Goal: Task Accomplishment & Management: Use online tool/utility

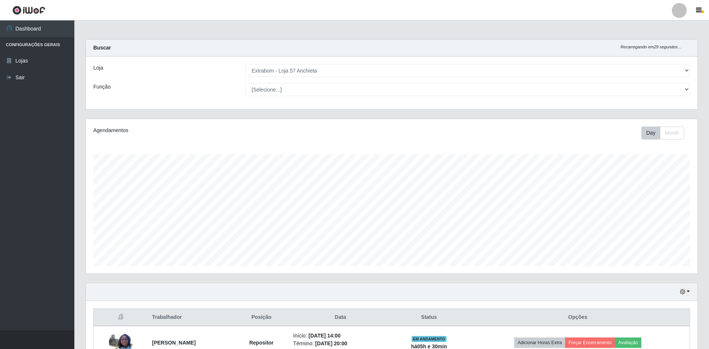
select select "470"
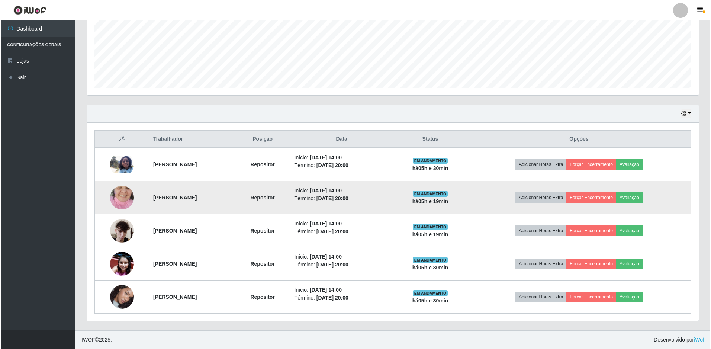
scroll to position [154, 611]
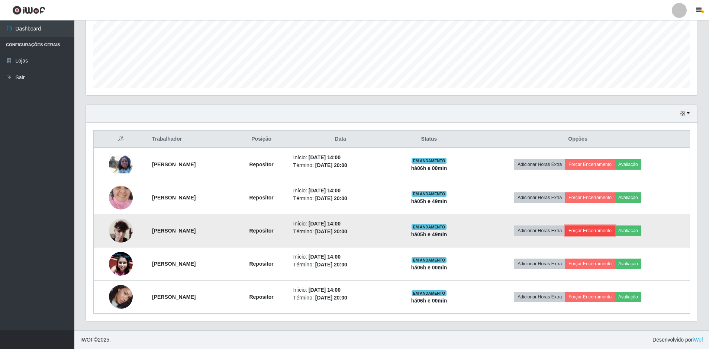
click at [608, 230] on button "Forçar Encerramento" at bounding box center [590, 230] width 50 height 10
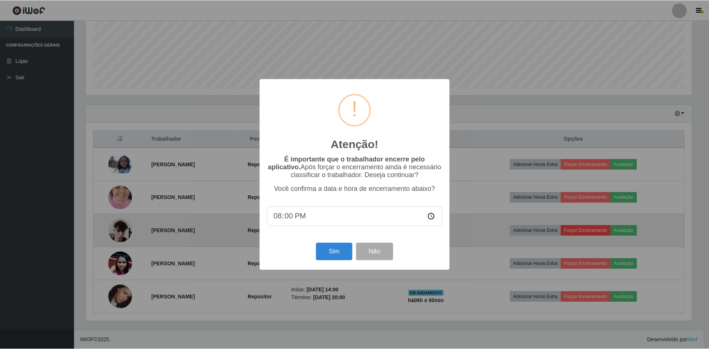
scroll to position [154, 608]
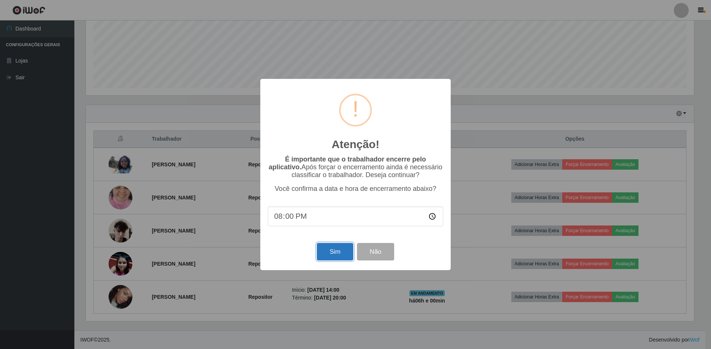
click at [331, 254] on button "Sim" at bounding box center [335, 251] width 36 height 17
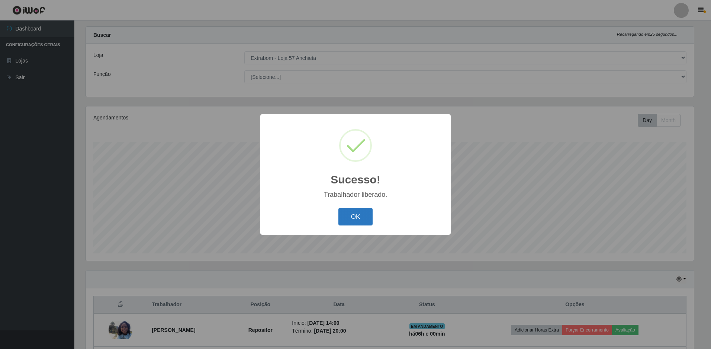
click at [347, 214] on button "OK" at bounding box center [355, 216] width 35 height 17
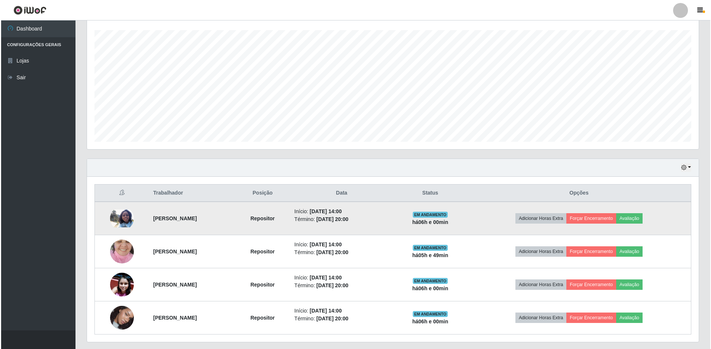
scroll to position [145, 0]
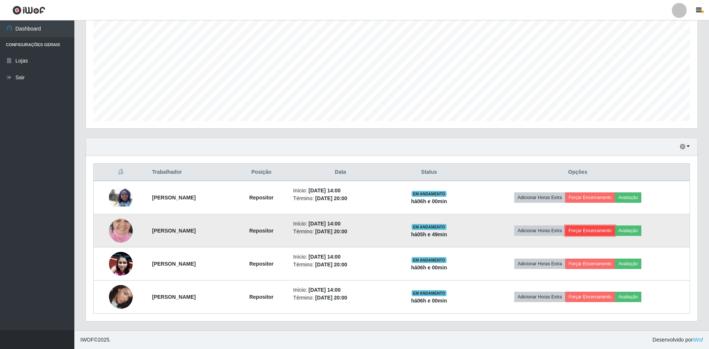
click at [609, 232] on button "Forçar Encerramento" at bounding box center [590, 230] width 50 height 10
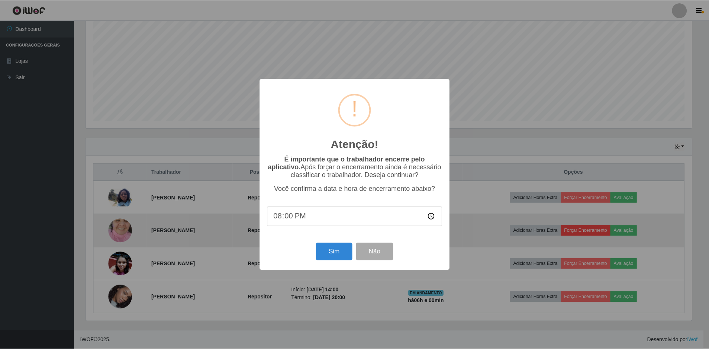
scroll to position [154, 608]
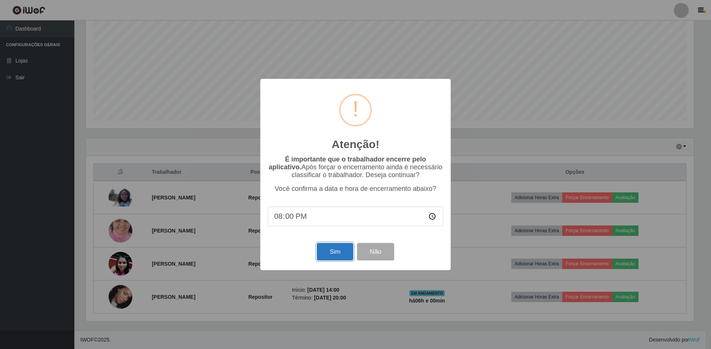
click at [345, 258] on button "Sim" at bounding box center [335, 251] width 36 height 17
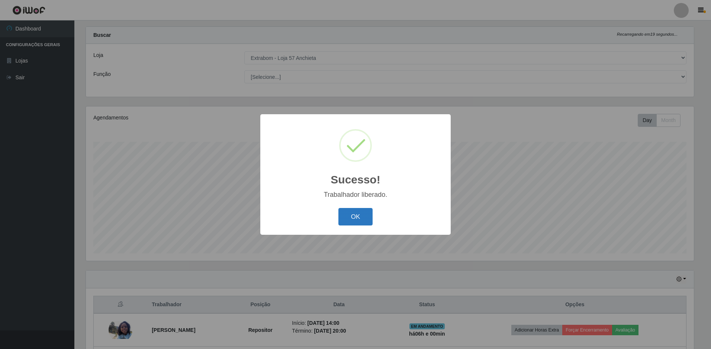
click at [362, 213] on button "OK" at bounding box center [355, 216] width 35 height 17
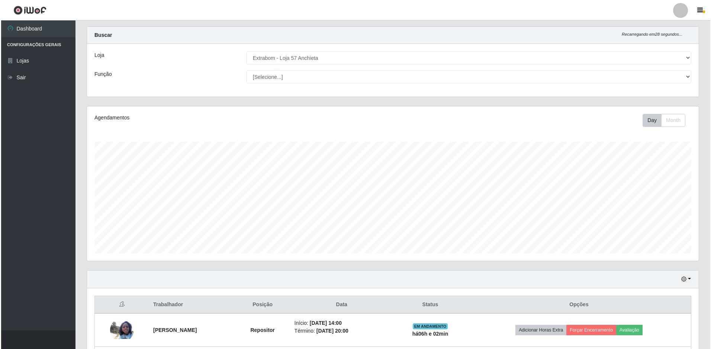
scroll to position [112, 0]
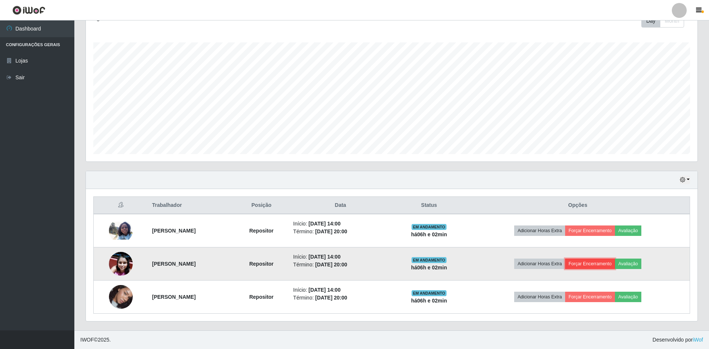
click at [602, 267] on button "Forçar Encerramento" at bounding box center [590, 263] width 50 height 10
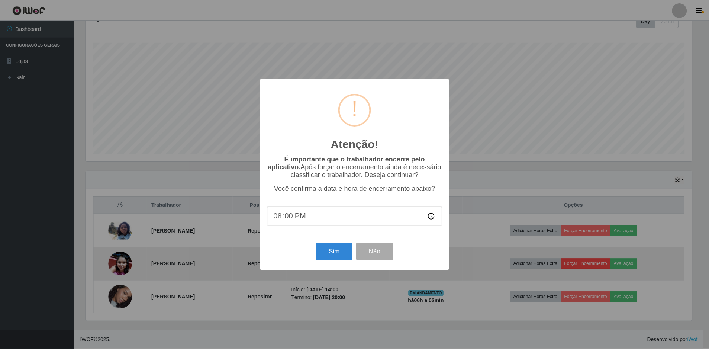
scroll to position [154, 608]
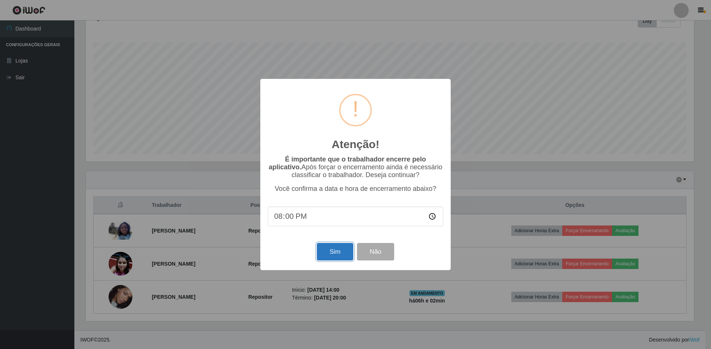
click at [347, 260] on button "Sim" at bounding box center [335, 251] width 36 height 17
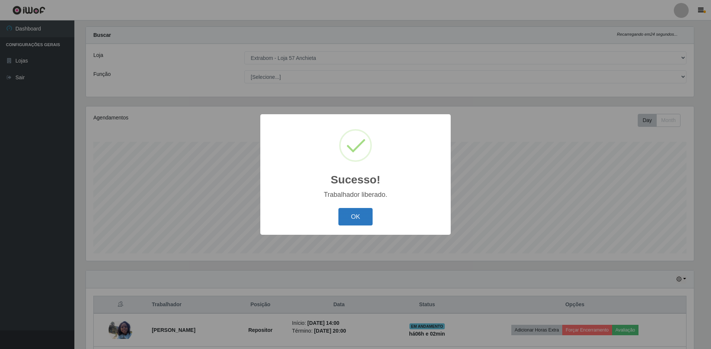
click at [349, 217] on button "OK" at bounding box center [355, 216] width 35 height 17
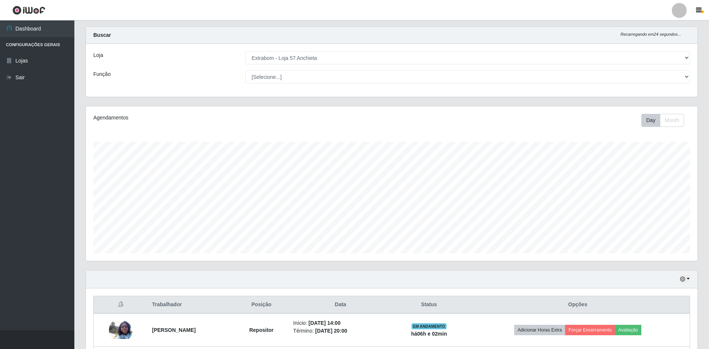
scroll to position [79, 0]
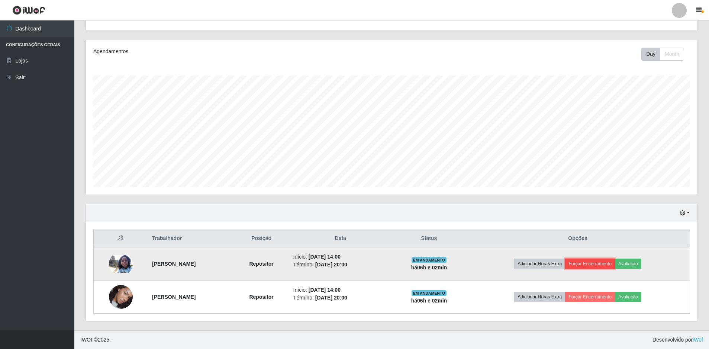
click at [613, 267] on button "Forçar Encerramento" at bounding box center [590, 263] width 50 height 10
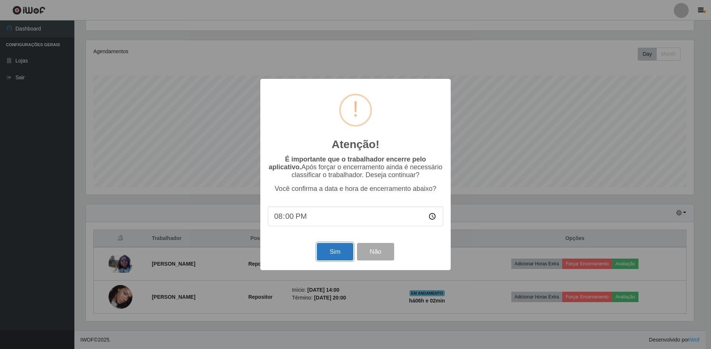
click at [342, 256] on button "Sim" at bounding box center [335, 251] width 36 height 17
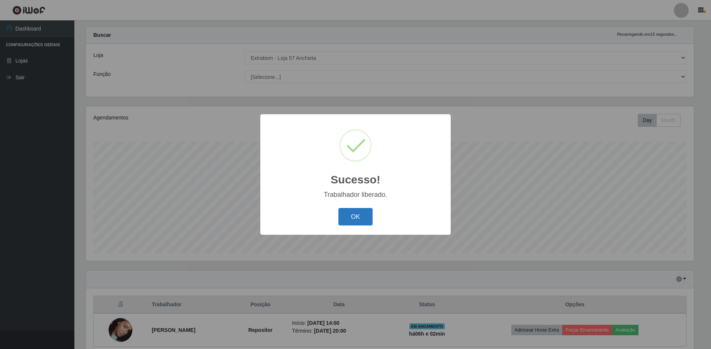
click at [366, 217] on button "OK" at bounding box center [355, 216] width 35 height 17
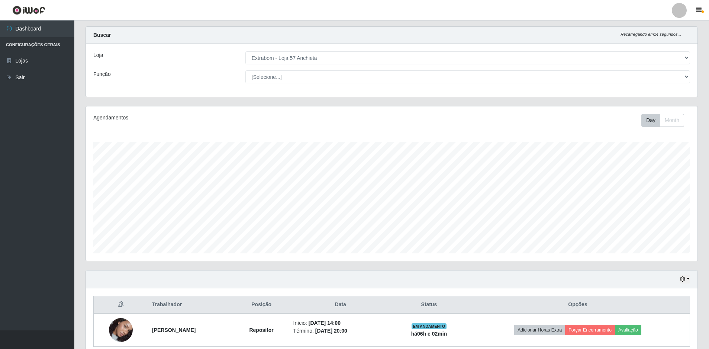
scroll to position [46, 0]
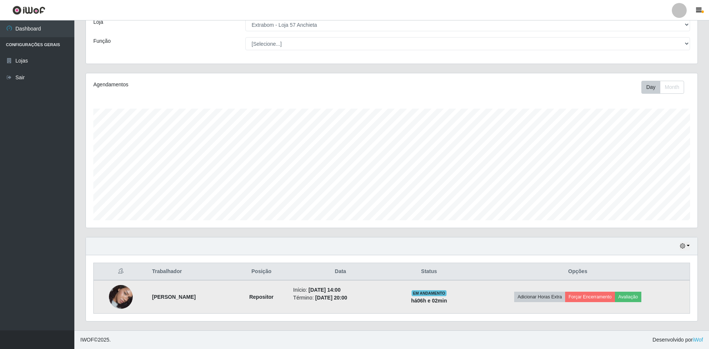
click at [600, 303] on td "Adicionar Horas Extra Forçar Encerramento Avaliação" at bounding box center [578, 296] width 224 height 33
click at [595, 297] on button "Forçar Encerramento" at bounding box center [590, 296] width 50 height 10
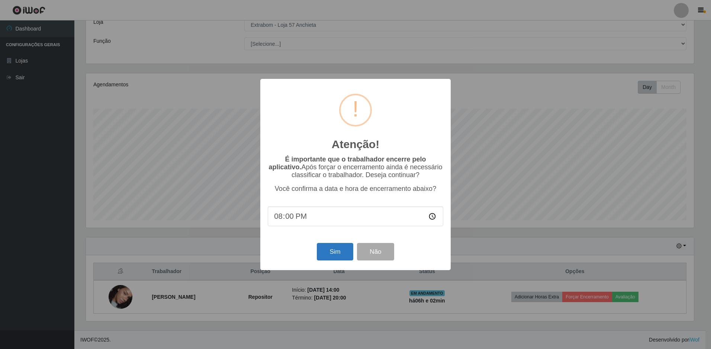
click at [351, 252] on div "Sim Não" at bounding box center [355, 251] width 175 height 21
click at [347, 253] on button "Sim" at bounding box center [335, 251] width 36 height 17
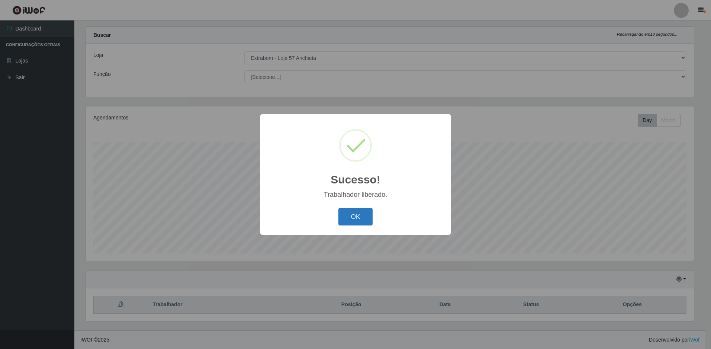
click at [357, 216] on button "OK" at bounding box center [355, 216] width 35 height 17
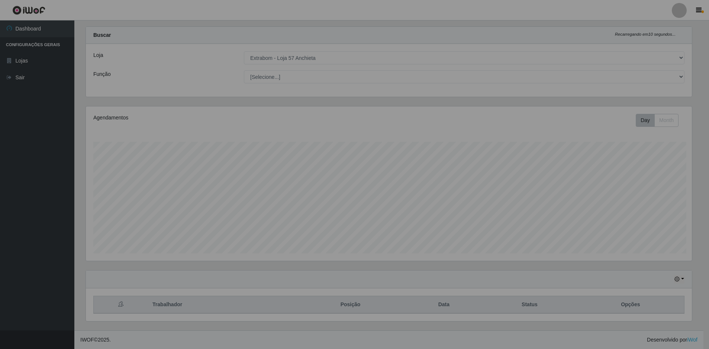
scroll to position [154, 611]
